Goal: Task Accomplishment & Management: Complete application form

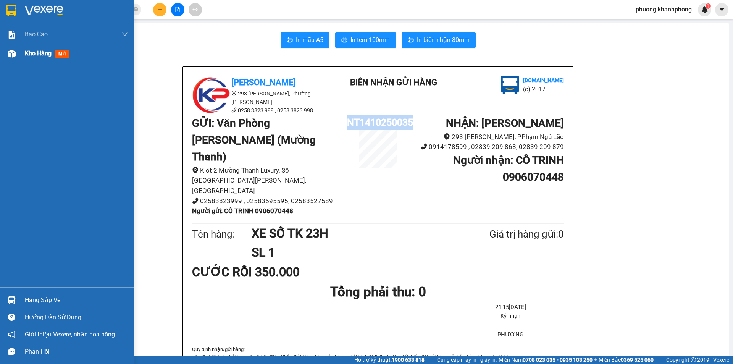
click at [9, 55] on img at bounding box center [12, 54] width 8 height 8
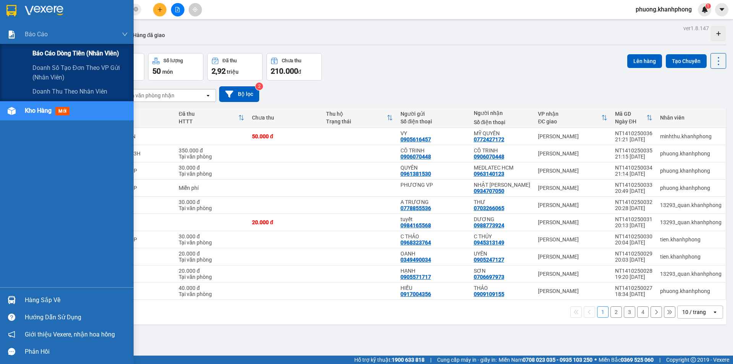
click at [54, 50] on span "Báo cáo dòng tiền (nhân viên)" at bounding box center [75, 54] width 87 height 10
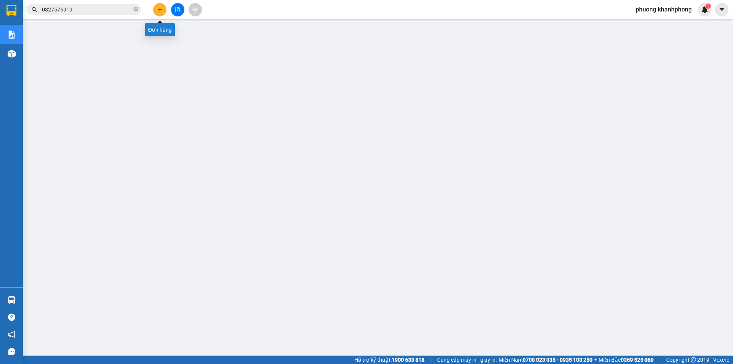
click at [160, 11] on icon "plus" at bounding box center [159, 9] width 5 height 5
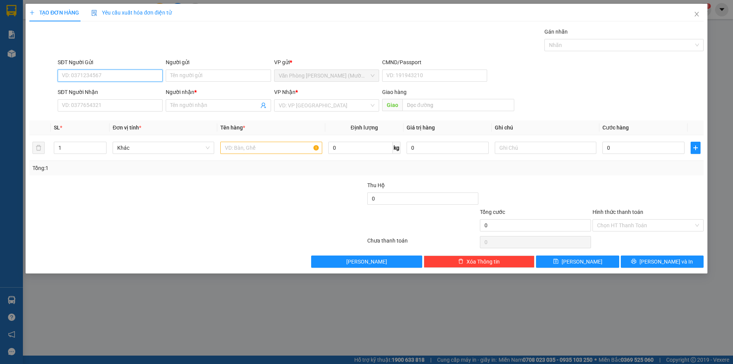
click at [87, 78] on input "SĐT Người Gửi" at bounding box center [110, 76] width 105 height 12
click at [84, 104] on input "SĐT Người Nhận" at bounding box center [110, 105] width 105 height 12
type input "0797952860"
click at [203, 105] on input "Người nhận *" at bounding box center [214, 105] width 88 height 8
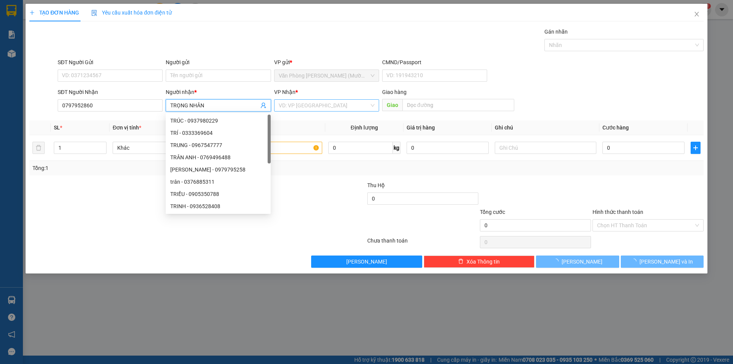
type input "TRỌNG NHÂN"
click at [296, 105] on input "search" at bounding box center [324, 105] width 91 height 11
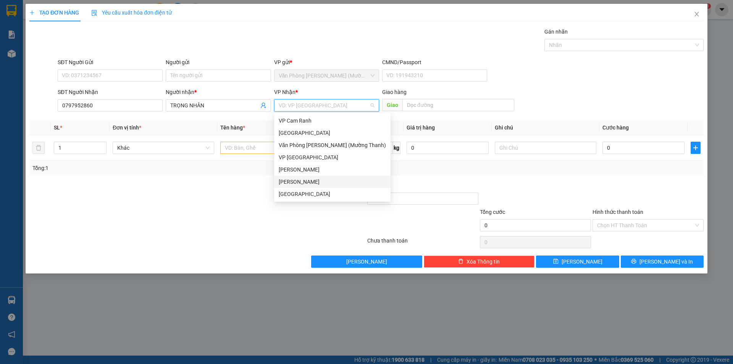
drag, startPoint x: 296, startPoint y: 181, endPoint x: 293, endPoint y: 179, distance: 4.1
click at [294, 180] on div "[PERSON_NAME]" at bounding box center [332, 182] width 107 height 8
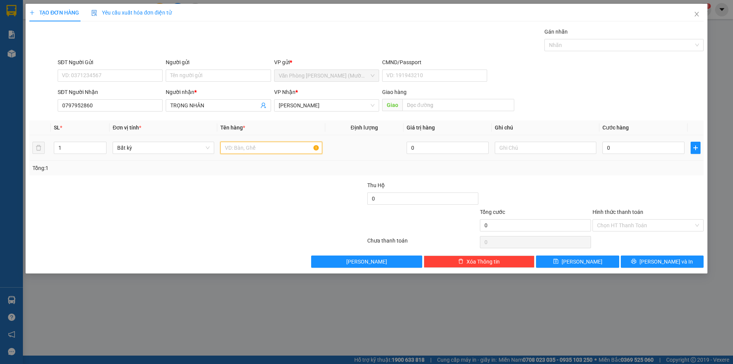
click at [256, 150] on input "text" at bounding box center [271, 148] width 102 height 12
type input "GÓI"
click at [545, 142] on input "text" at bounding box center [546, 148] width 102 height 12
type input "K QUÊN ĐỒ"
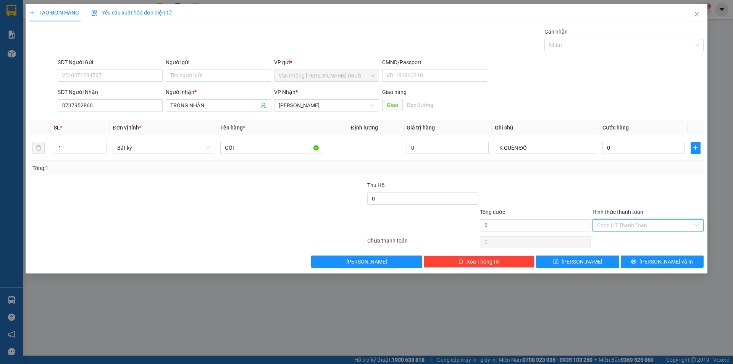
click at [622, 220] on input "Hình thức thanh toán" at bounding box center [645, 225] width 97 height 11
click at [610, 250] on div "Miễn phí" at bounding box center [648, 253] width 102 height 8
click at [667, 261] on span "[PERSON_NAME] và In" at bounding box center [666, 261] width 53 height 8
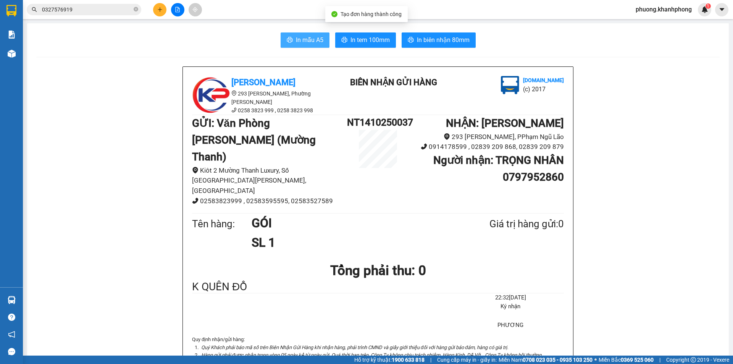
click at [311, 41] on span "In mẫu A5" at bounding box center [310, 40] width 28 height 10
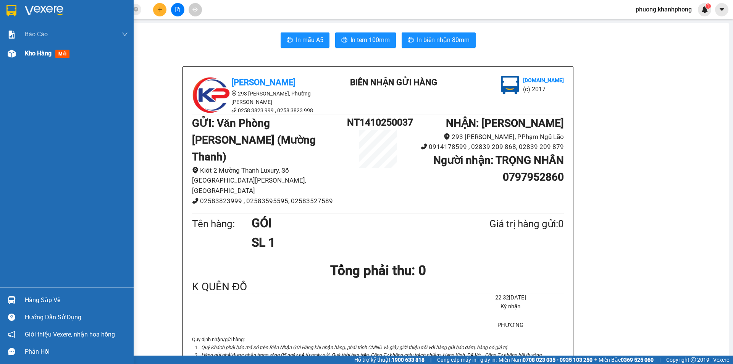
click at [9, 51] on img at bounding box center [12, 54] width 8 height 8
